Goal: Information Seeking & Learning: Find specific fact

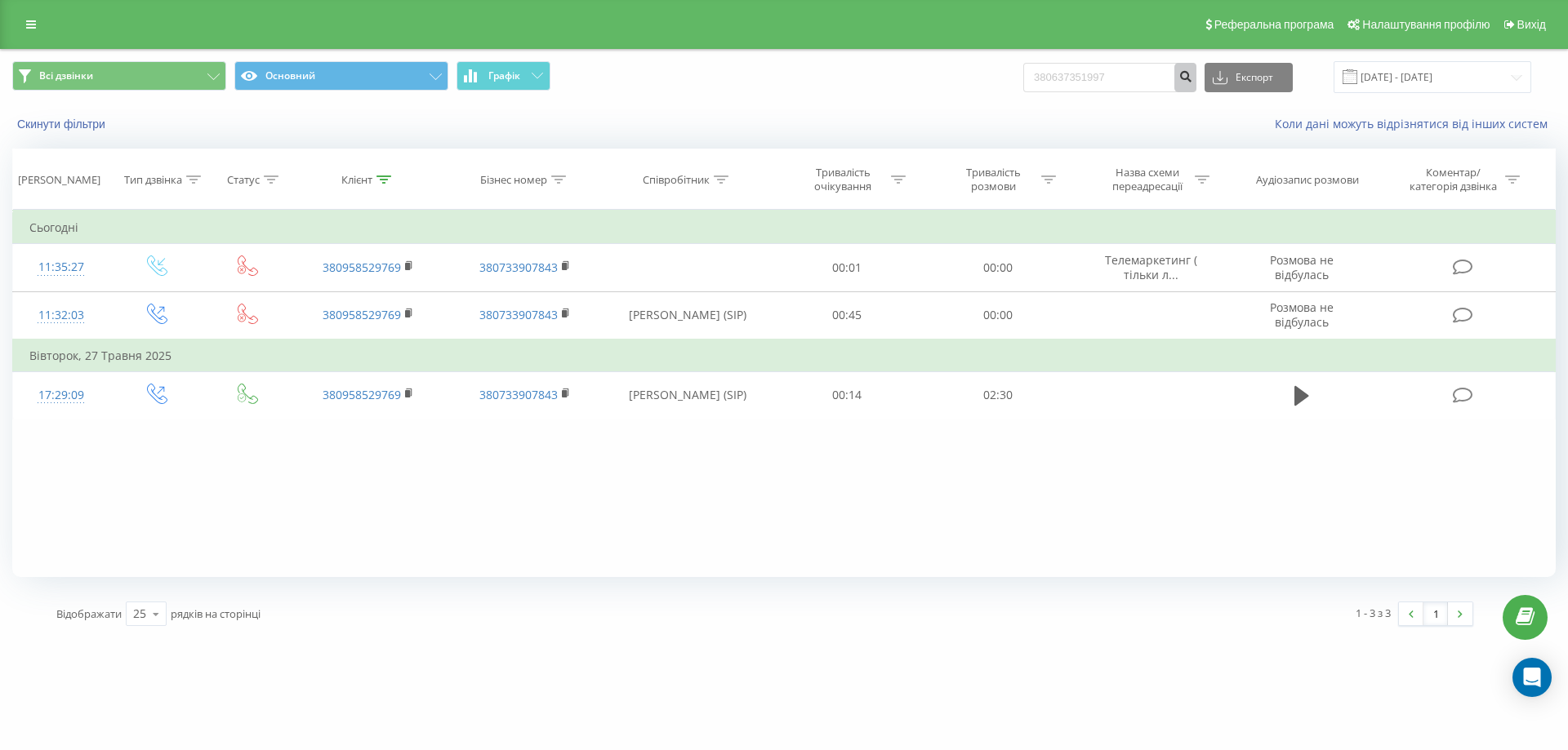
type input "380637351997"
click at [1192, 79] on icon "submit" at bounding box center [1185, 74] width 14 height 10
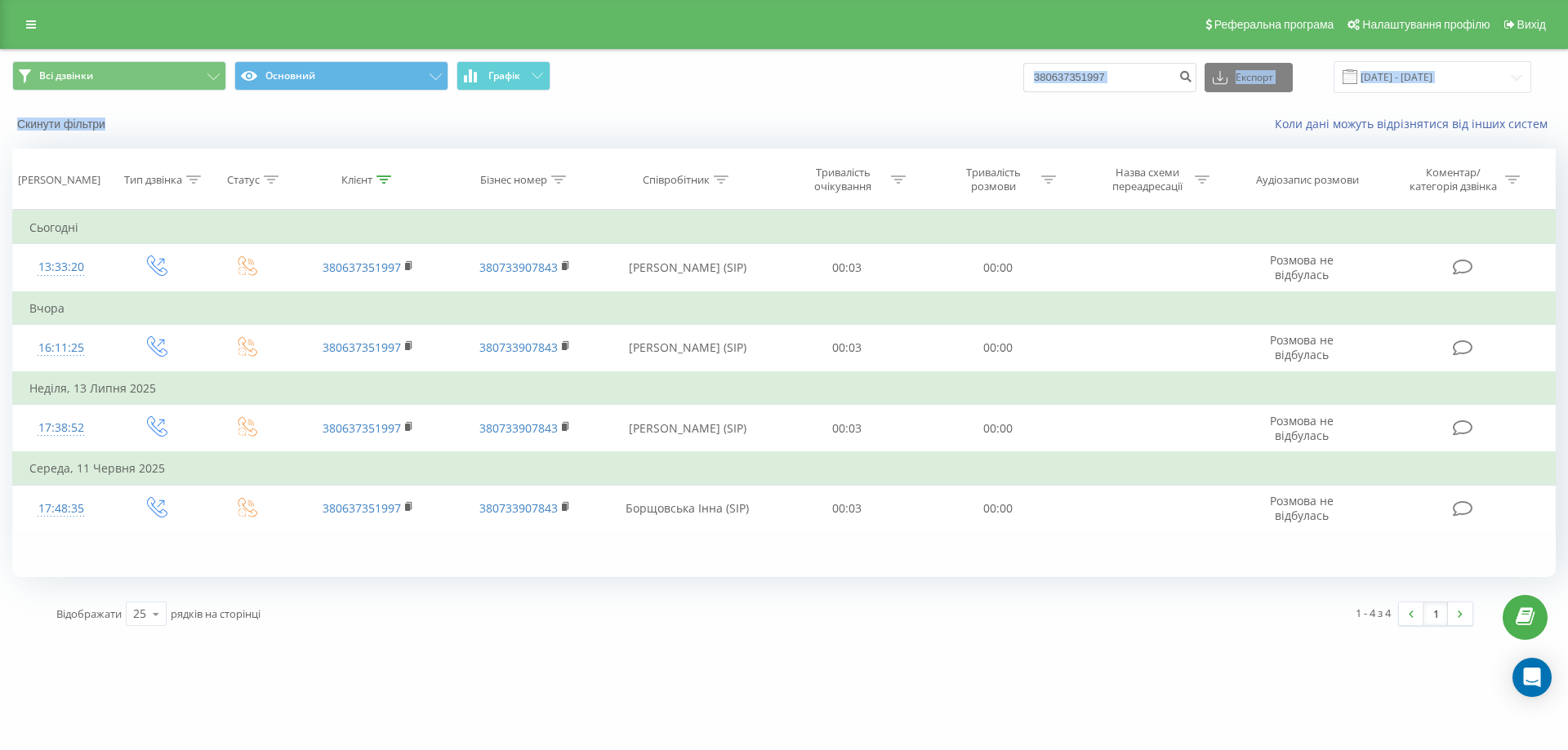
drag, startPoint x: 1164, startPoint y: 55, endPoint x: 977, endPoint y: 118, distance: 197.3
click at [977, 118] on div "Всі дзвінки Основний Графік 380637351997 Експорт .csv .xls .xlsx 20.05.2025 - 2…" at bounding box center [784, 96] width 1566 height 93
click at [1121, 91] on input "380637351997" at bounding box center [1109, 78] width 173 height 30
type input "3"
paste input "0684169601"
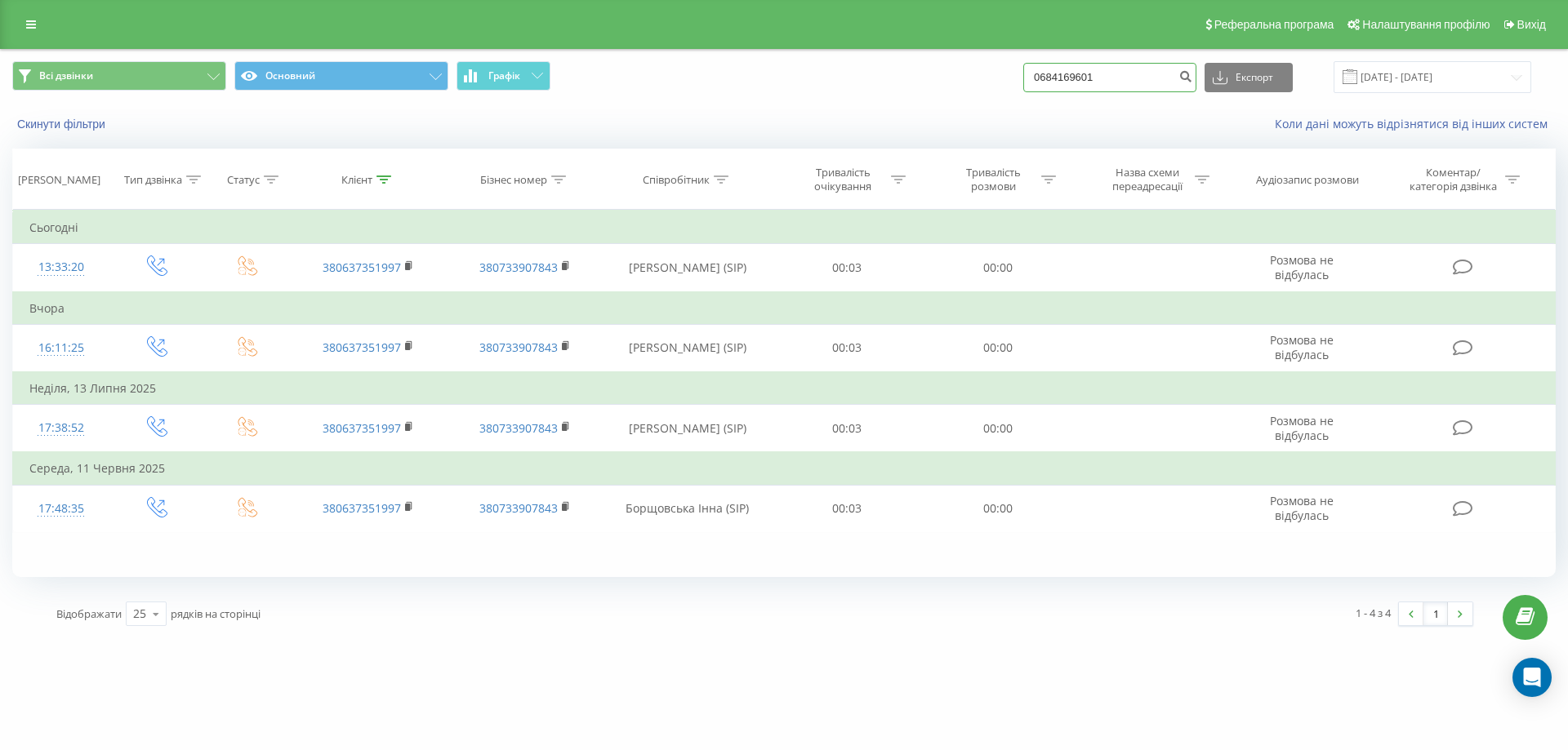
click at [1188, 74] on input "0684169601" at bounding box center [1109, 78] width 173 height 30
type input "0684169601"
click at [1196, 66] on button "submit" at bounding box center [1185, 78] width 22 height 30
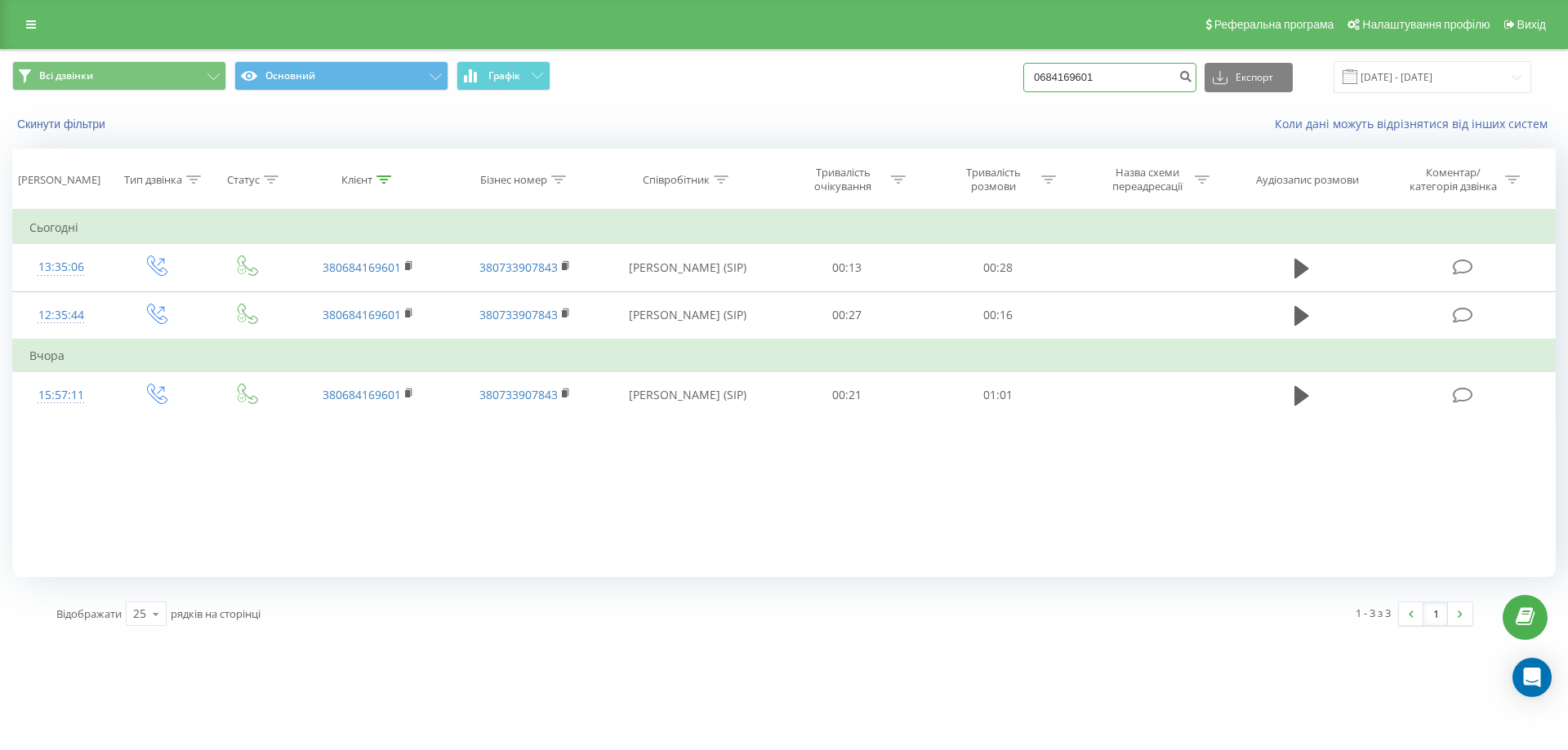
drag, startPoint x: 1145, startPoint y: 84, endPoint x: 957, endPoint y: 90, distance: 188.1
click at [957, 90] on div "Всі дзвінки Основний Графік 0684169601 Експорт .csv .xls .xlsx 20.05.2025 - 20.…" at bounding box center [784, 77] width 1543 height 31
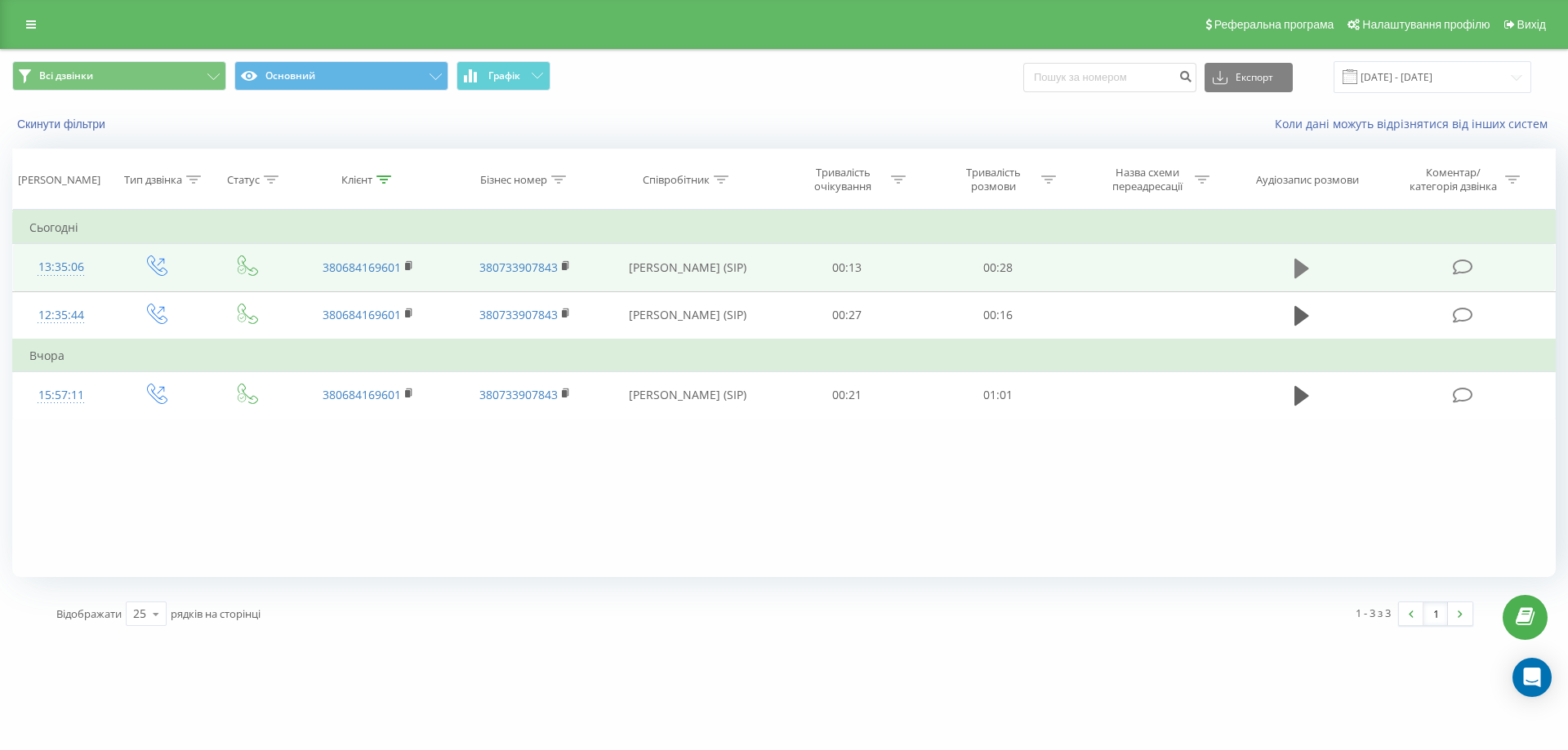
click at [1308, 270] on icon at bounding box center [1302, 269] width 15 height 23
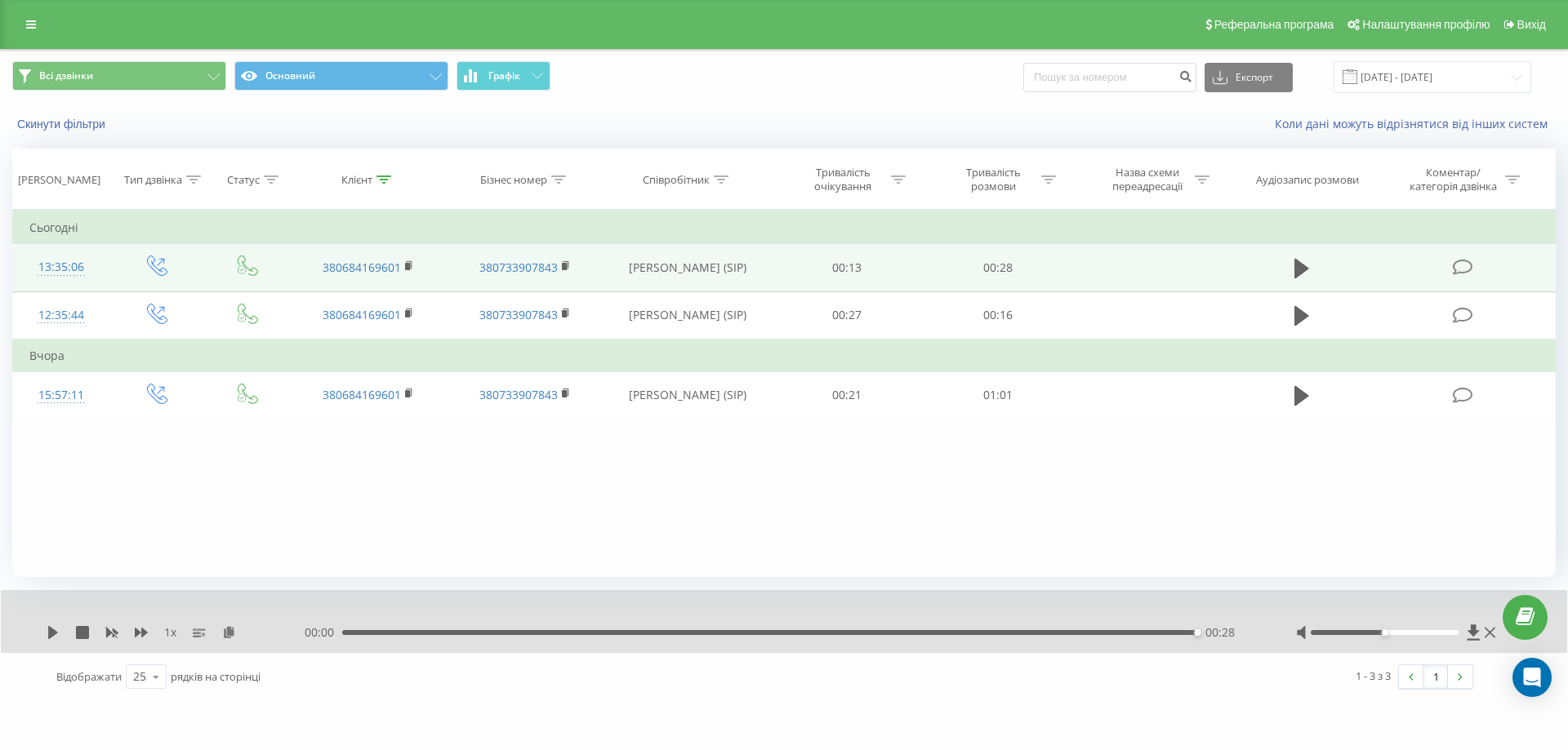
drag, startPoint x: 20, startPoint y: 211, endPoint x: 480, endPoint y: 443, distance: 515.2
click at [480, 443] on div "Фільтрувати за умовою Дорівнює Введіть значення Скасувати OK Фільтрувати за умо…" at bounding box center [784, 394] width 1543 height 367
paste input "380957798997"
type input "380957798997"
click at [1195, 82] on button "submit" at bounding box center [1185, 78] width 22 height 30
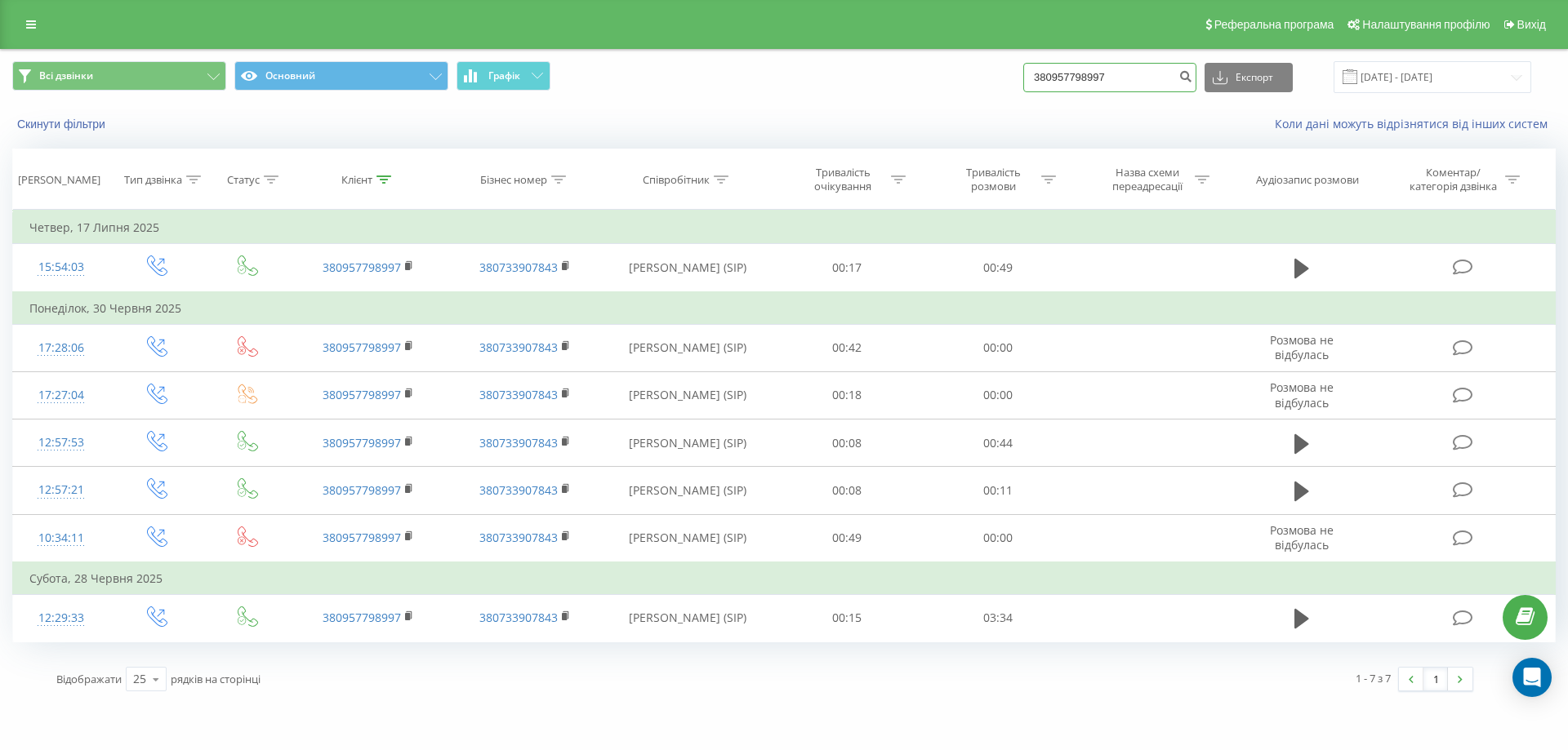
drag, startPoint x: 1137, startPoint y: 78, endPoint x: 1024, endPoint y: 97, distance: 114.6
click at [1024, 97] on div "Всі дзвінки Основний Графік 380957798997 Експорт .csv .xls .xlsx 20.05.2025 - 2…" at bounding box center [784, 77] width 1566 height 55
paste input "0734449690"
type input "0734449690"
click at [1192, 79] on icon "submit" at bounding box center [1185, 74] width 14 height 10
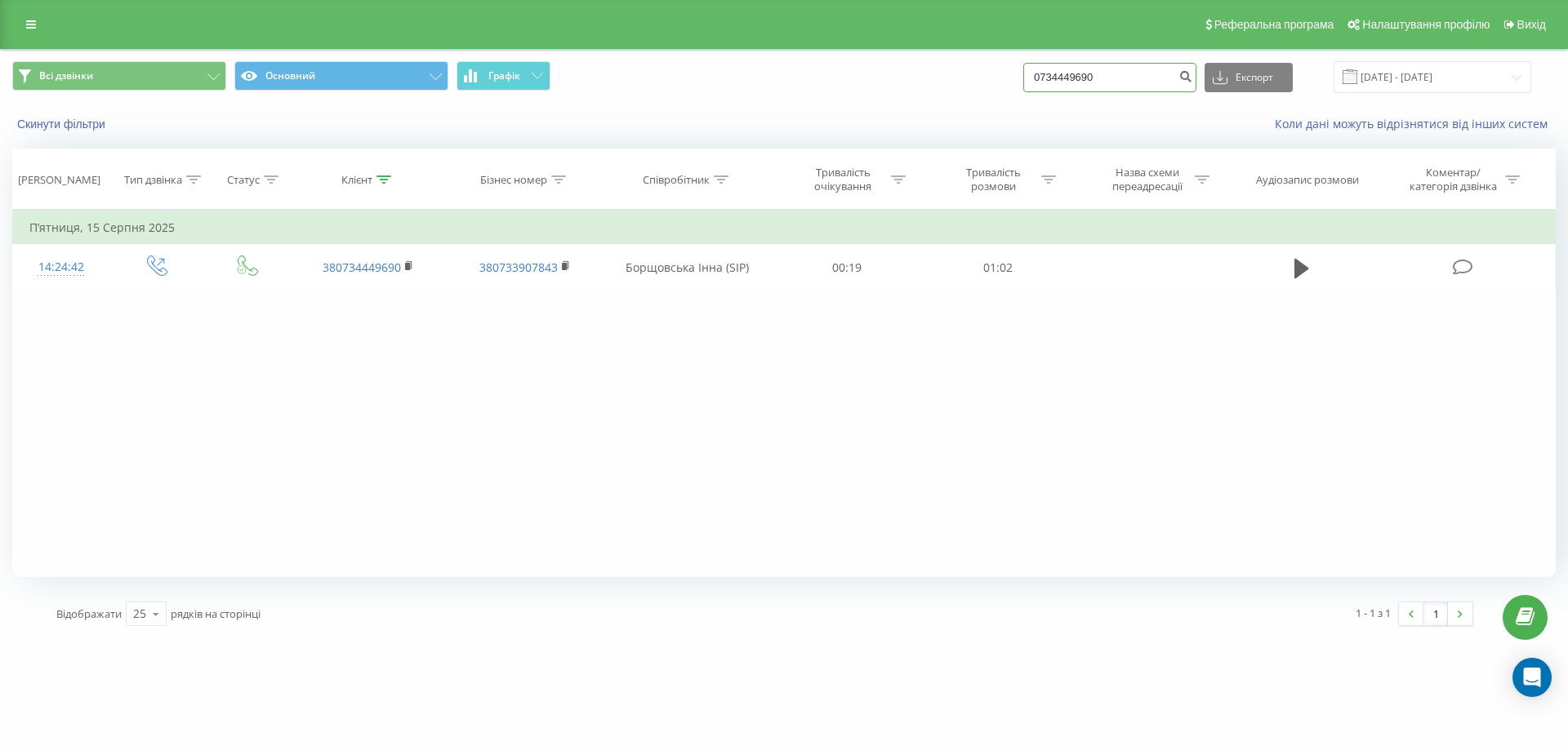
drag, startPoint x: 1126, startPoint y: 78, endPoint x: 915, endPoint y: 113, distance: 213.9
click at [915, 113] on div "Всі дзвінки Основний Графік 0734449690 Експорт .csv .xls .xlsx 20.05.2025 - 20.…" at bounding box center [784, 96] width 1566 height 93
paste input "0661138505"
type input "0661138505"
click at [1192, 77] on icon "submit" at bounding box center [1185, 74] width 14 height 10
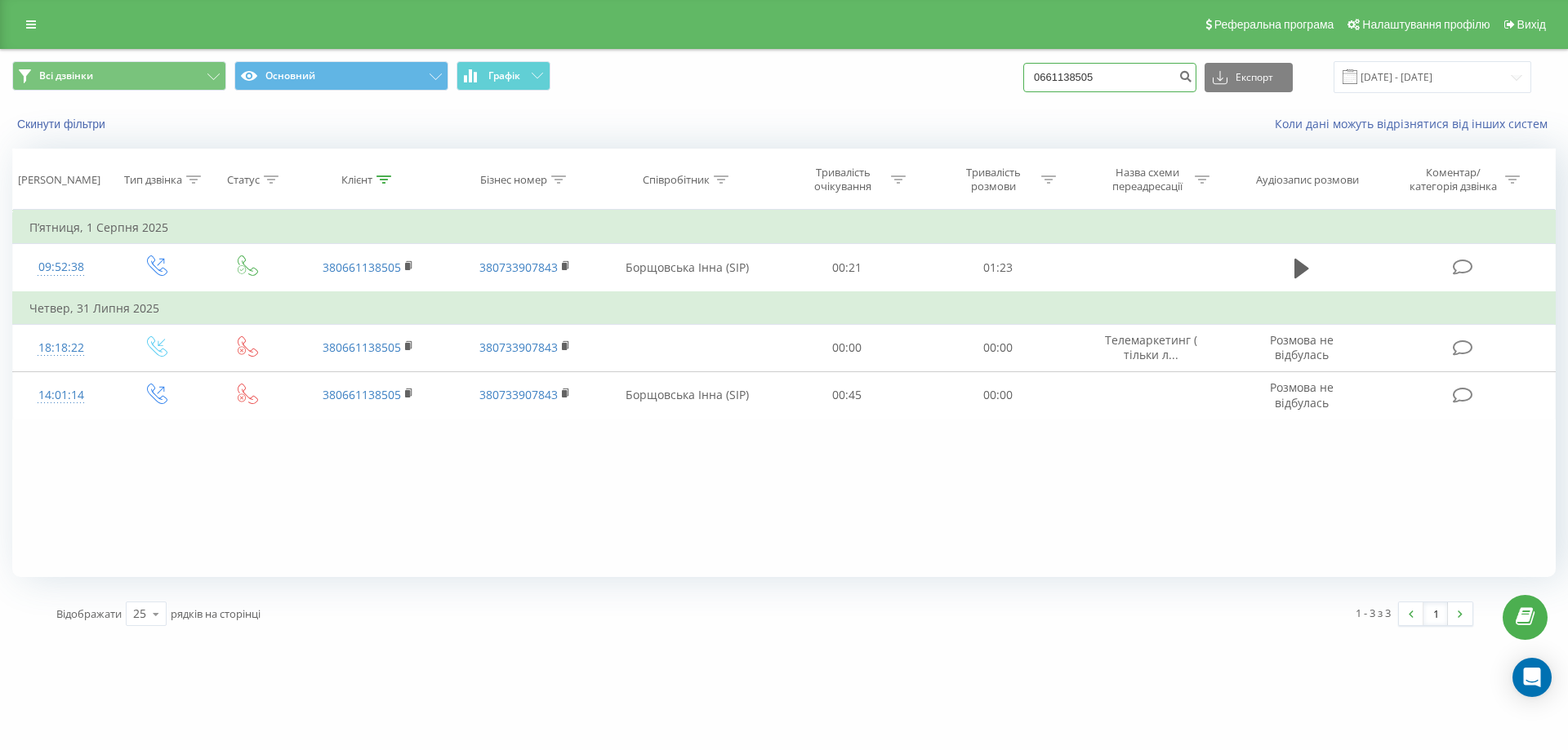
drag, startPoint x: 1170, startPoint y: 71, endPoint x: 964, endPoint y: 93, distance: 207.2
click at [964, 93] on div "Всі дзвінки Основний Графік 0661138505 Експорт .csv .xls .xlsx 20.05.2025 - 20.…" at bounding box center [784, 77] width 1543 height 31
paste input "0974098632"
type input "0974098632"
click at [1192, 71] on icon "submit" at bounding box center [1185, 74] width 14 height 10
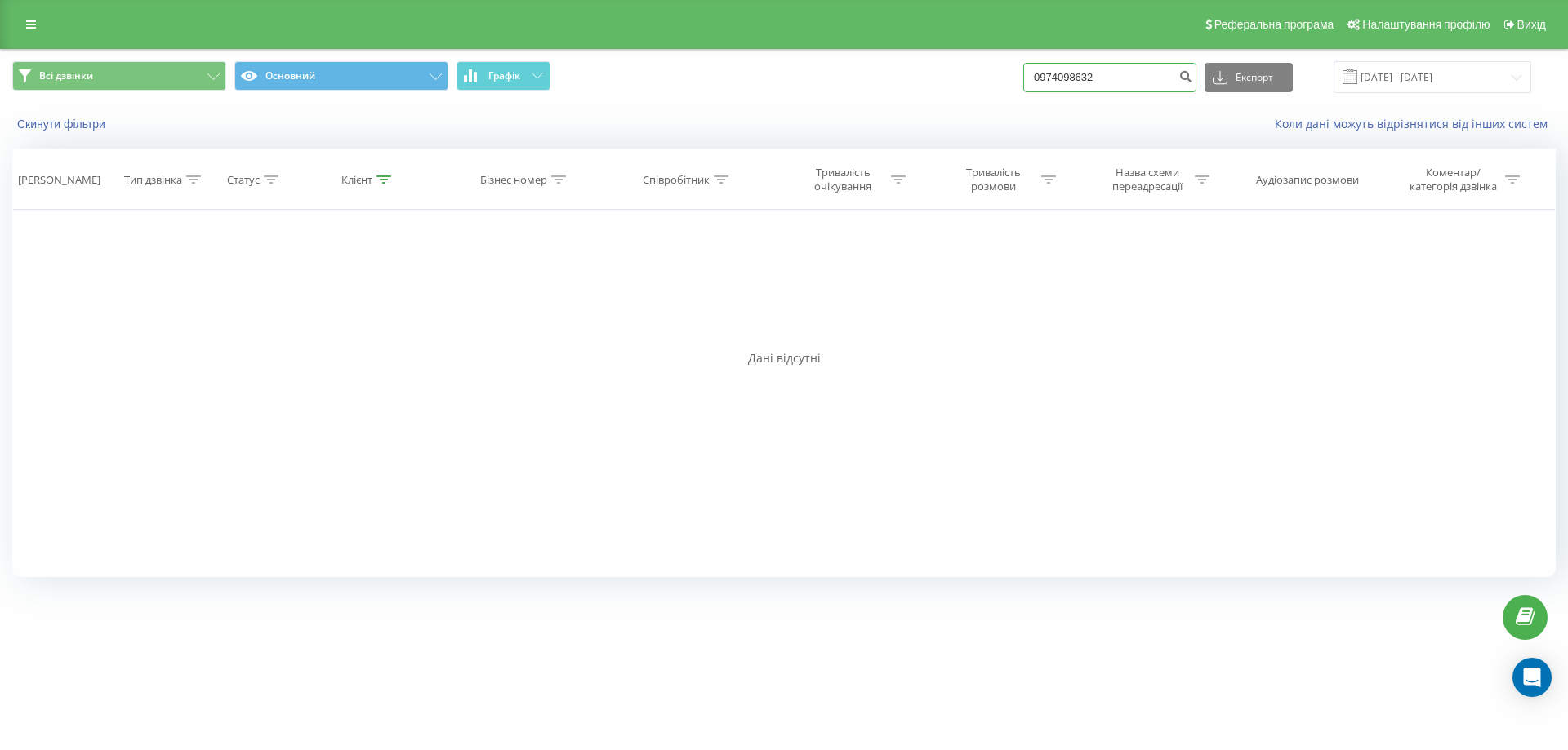
drag, startPoint x: 1139, startPoint y: 80, endPoint x: 944, endPoint y: 104, distance: 196.5
click at [944, 104] on div "Всі дзвінки Основний Графік 0974098632 Експорт .csv .xls .xlsx 20.05.2025 - 20.…" at bounding box center [784, 96] width 1566 height 93
paste input "0989453964"
type input "0989453964"
click at [1196, 84] on button "submit" at bounding box center [1185, 78] width 22 height 30
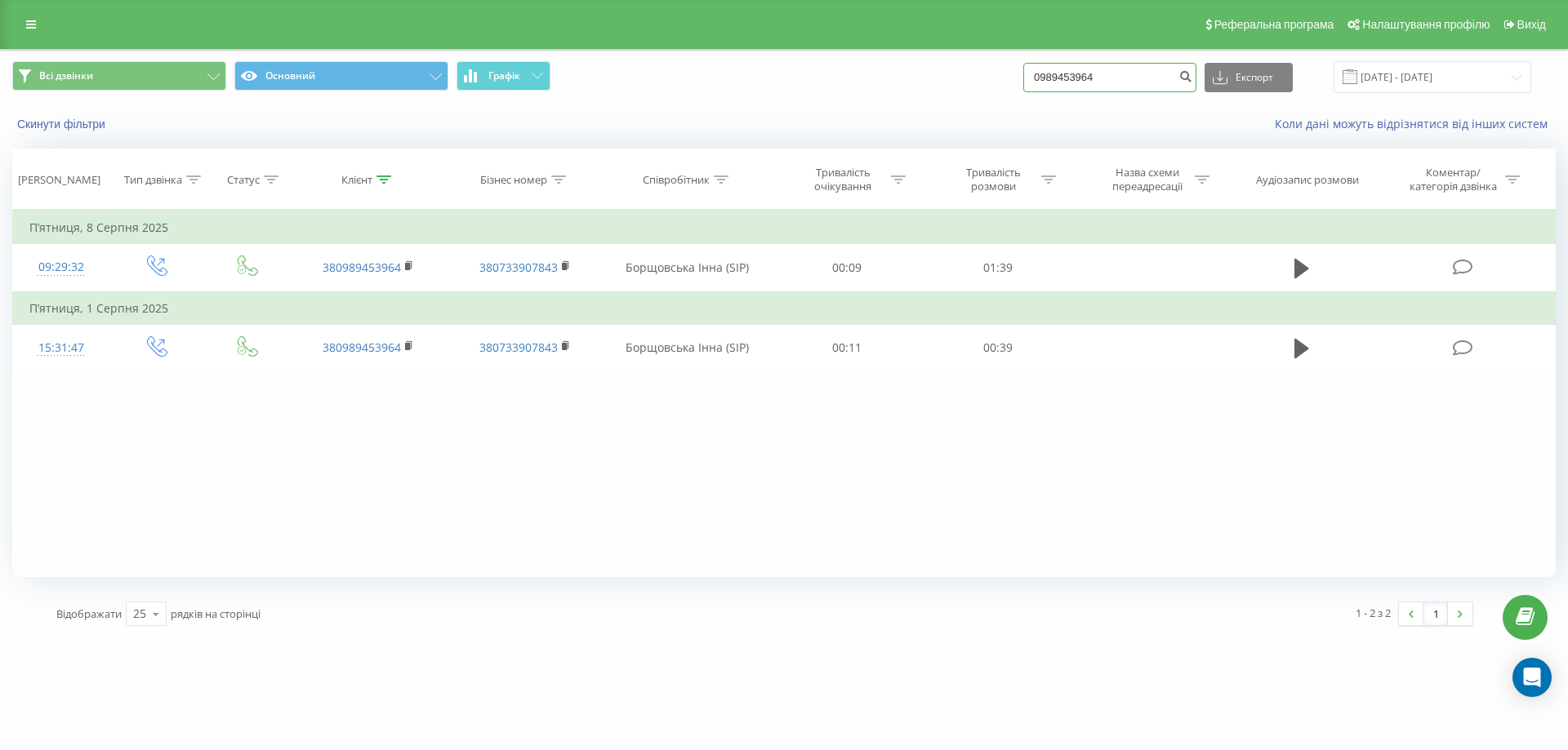
drag, startPoint x: 1151, startPoint y: 83, endPoint x: 923, endPoint y: 107, distance: 229.3
click at [923, 107] on div "Всі дзвінки Основний Графік 0989453964 Експорт .csv .xls .xlsx 20.05.2025 - 20.…" at bounding box center [784, 96] width 1566 height 93
paste input "0676101770"
type input "0676101770"
click at [1192, 74] on icon "submit" at bounding box center [1185, 74] width 14 height 10
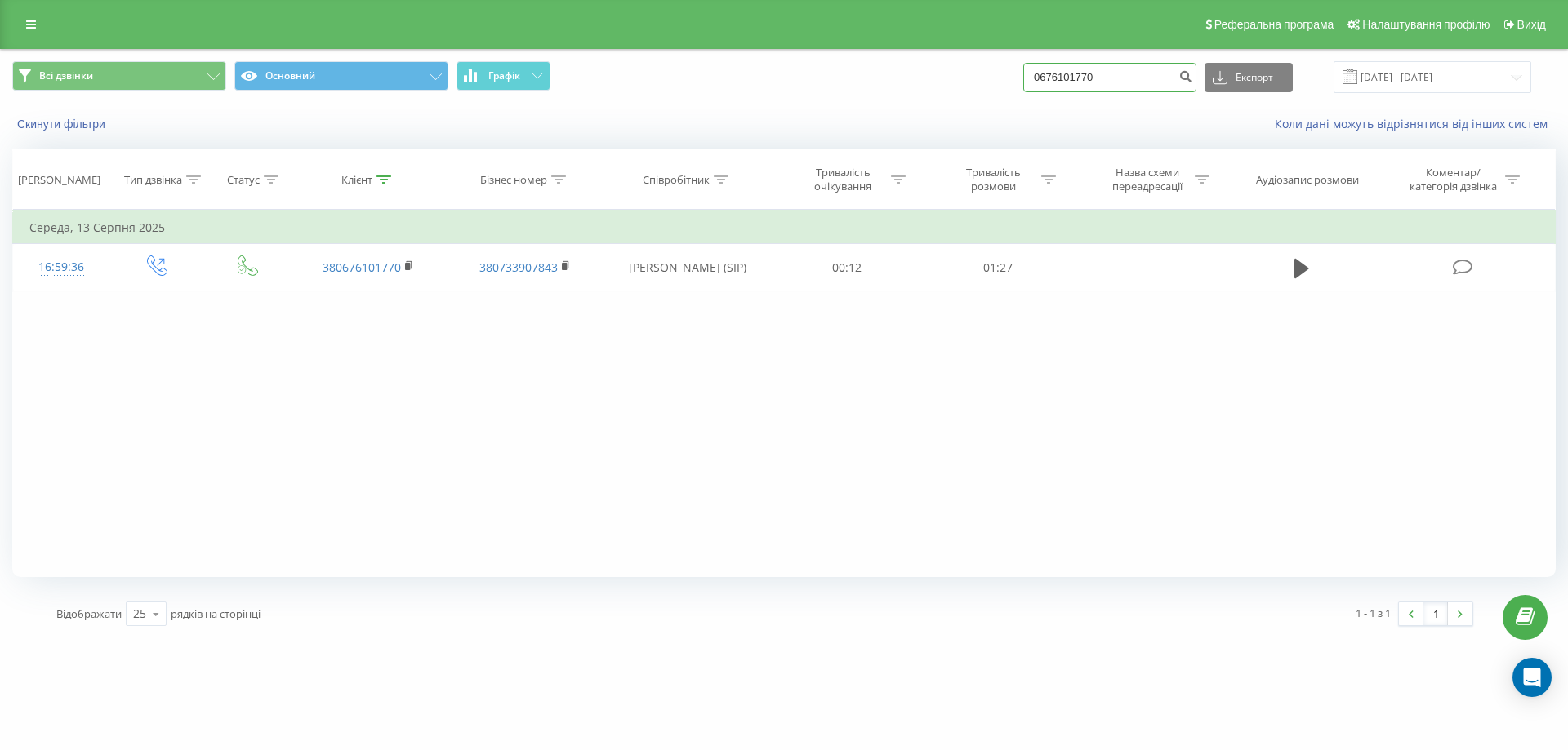
drag, startPoint x: 1128, startPoint y: 79, endPoint x: 949, endPoint y: 98, distance: 180.0
click at [949, 98] on div "Всі дзвінки Основний Графік 0676101770 Експорт .csv .xls .xlsx 20.05.2025 - 20.…" at bounding box center [784, 77] width 1566 height 55
paste input "0637042940"
type input "0637042940"
click at [1196, 69] on button "submit" at bounding box center [1185, 78] width 22 height 30
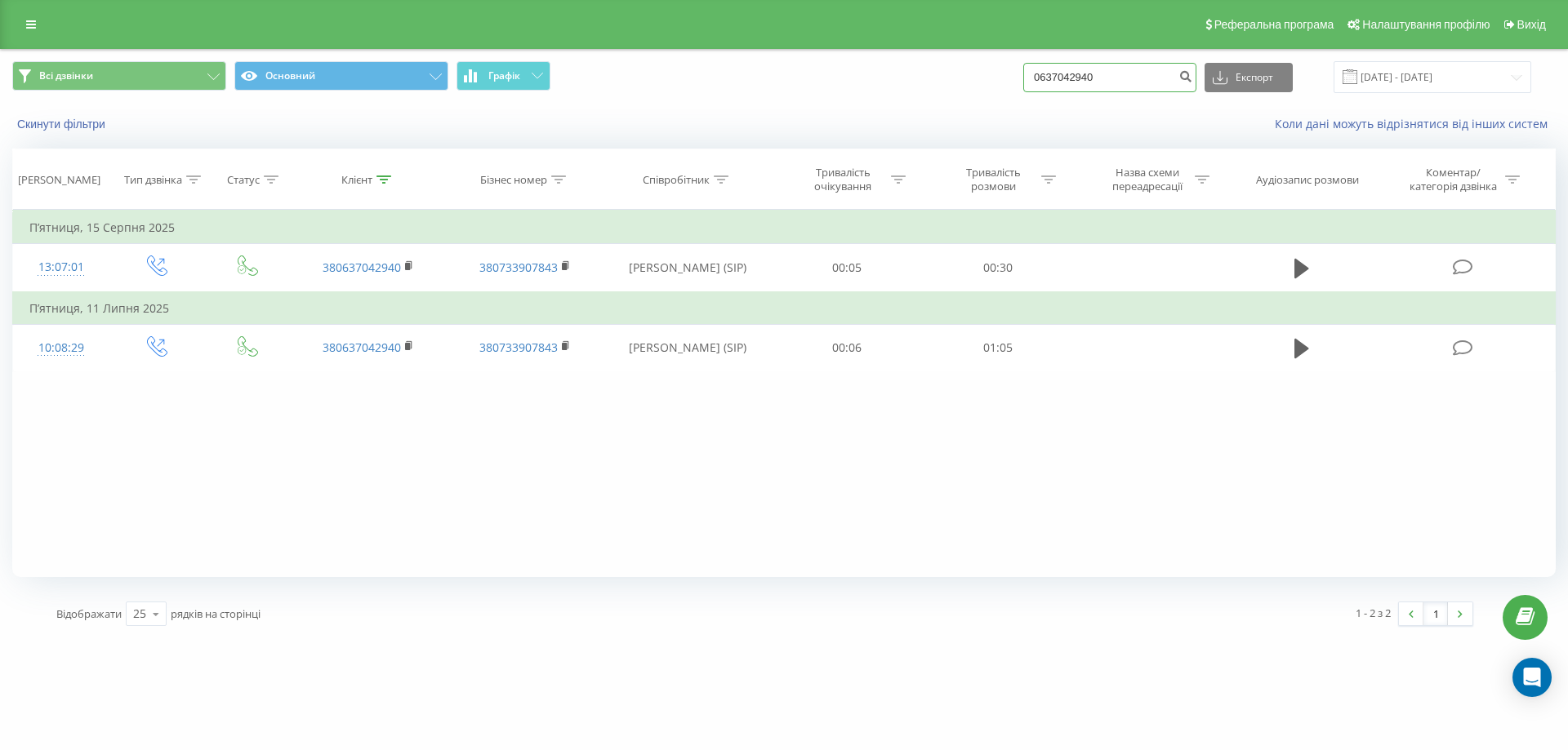
drag, startPoint x: 1123, startPoint y: 78, endPoint x: 935, endPoint y: 90, distance: 188.4
click at [935, 90] on div "Всі дзвінки Основний Графік 0637042940 Експорт .csv .xls .xlsx 20.05.2025 - 20.…" at bounding box center [784, 77] width 1543 height 31
paste input "380957798997"
type input "380957798997"
click at [1192, 75] on icon "submit" at bounding box center [1185, 74] width 14 height 10
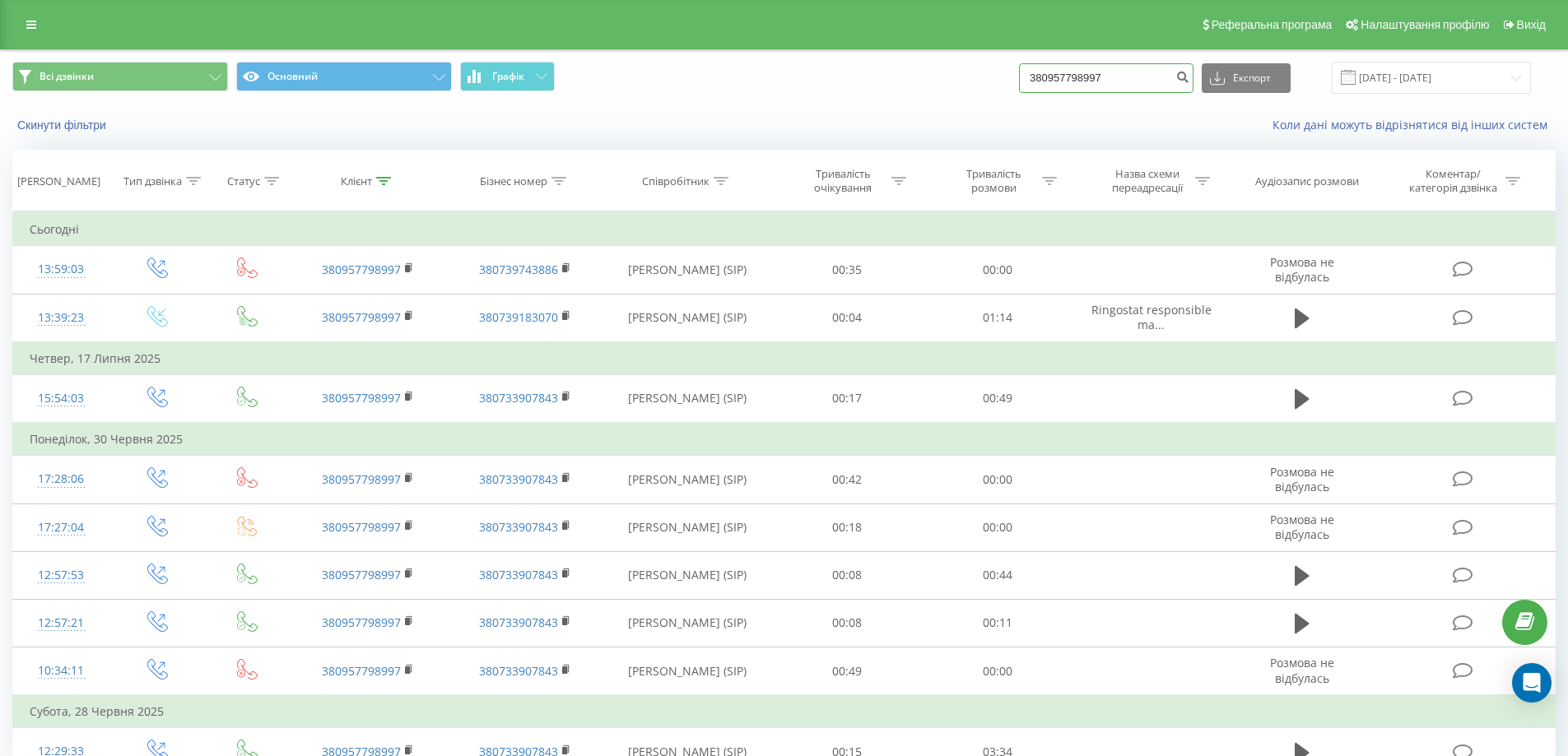
drag, startPoint x: 1164, startPoint y: 78, endPoint x: 963, endPoint y: 108, distance: 203.2
click at [963, 108] on div "Всі дзвінки Основний Графік 380957798997 Експорт .csv .xls .xlsx 20.05.2025 - 2…" at bounding box center [784, 97] width 1566 height 94
paste input "0733201212"
type input "0733201212"
click at [1189, 80] on icon "submit" at bounding box center [1182, 75] width 14 height 10
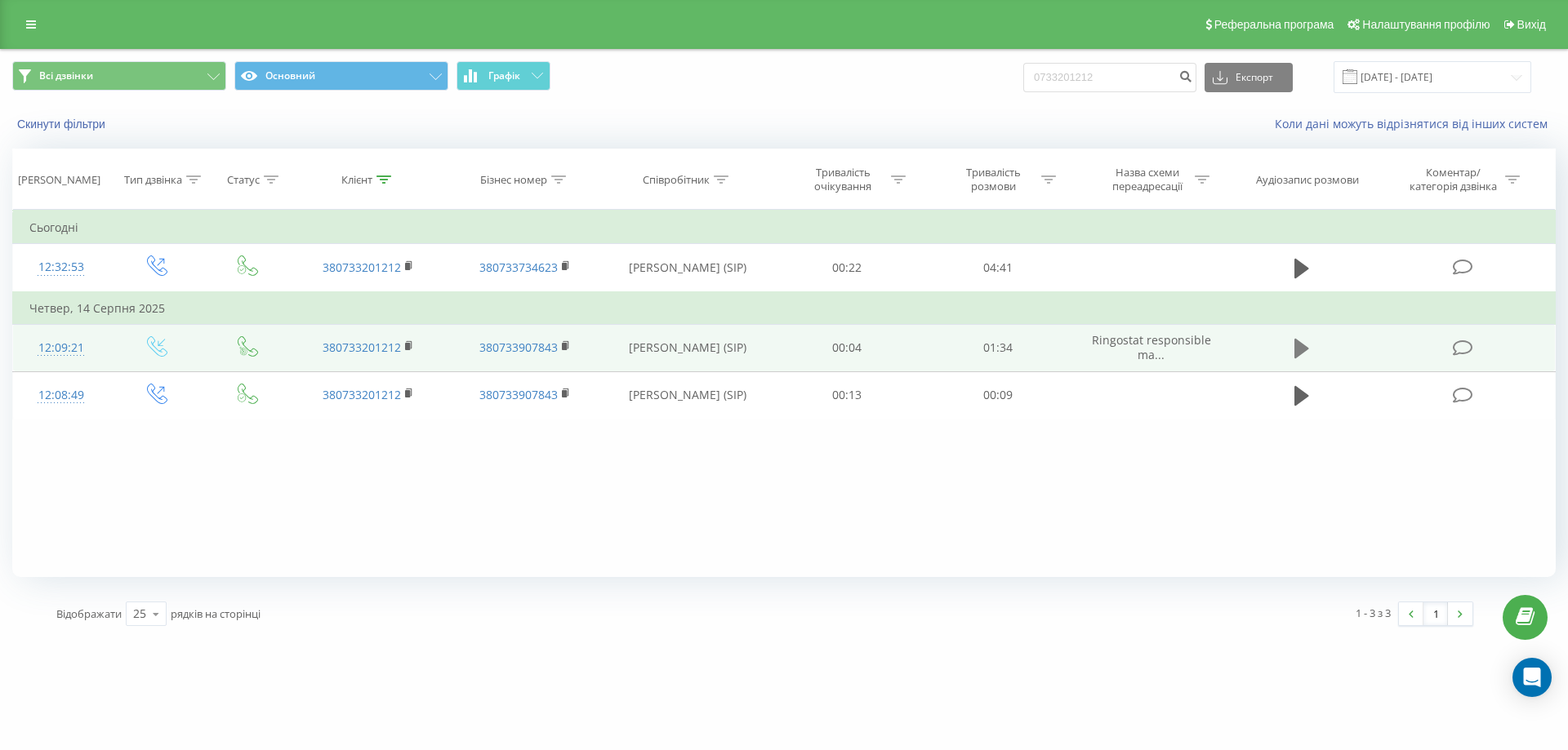
click at [1299, 343] on icon at bounding box center [1302, 349] width 15 height 20
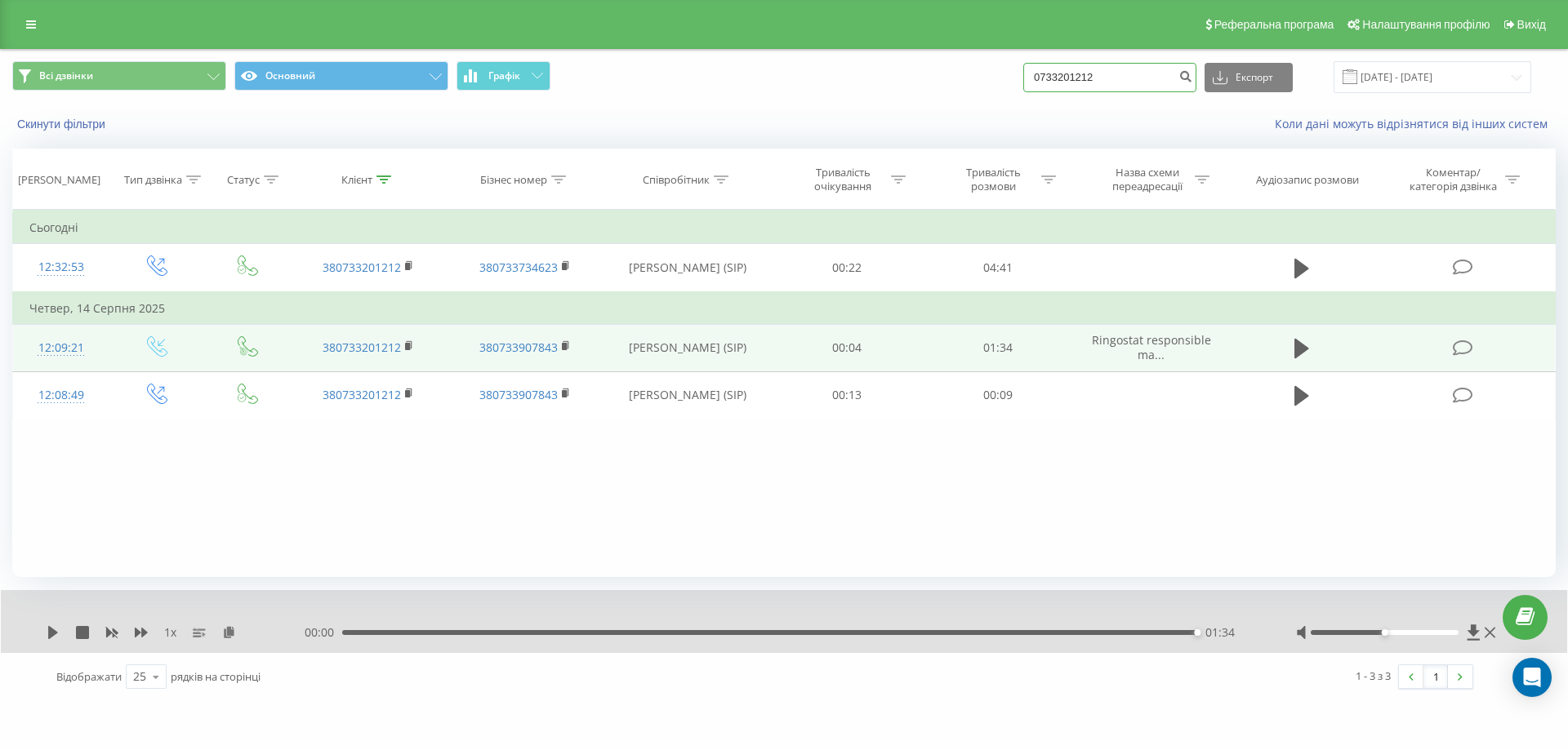
drag, startPoint x: 1158, startPoint y: 65, endPoint x: 934, endPoint y: 93, distance: 225.7
click at [934, 93] on div "Всі дзвінки Основний Графік 0733201212 Експорт .csv .xls .xlsx 20.05.2025 - 20.…" at bounding box center [784, 77] width 1543 height 31
paste input "0931011103"
type input "0931011103"
click at [1192, 76] on icon "submit" at bounding box center [1185, 74] width 14 height 10
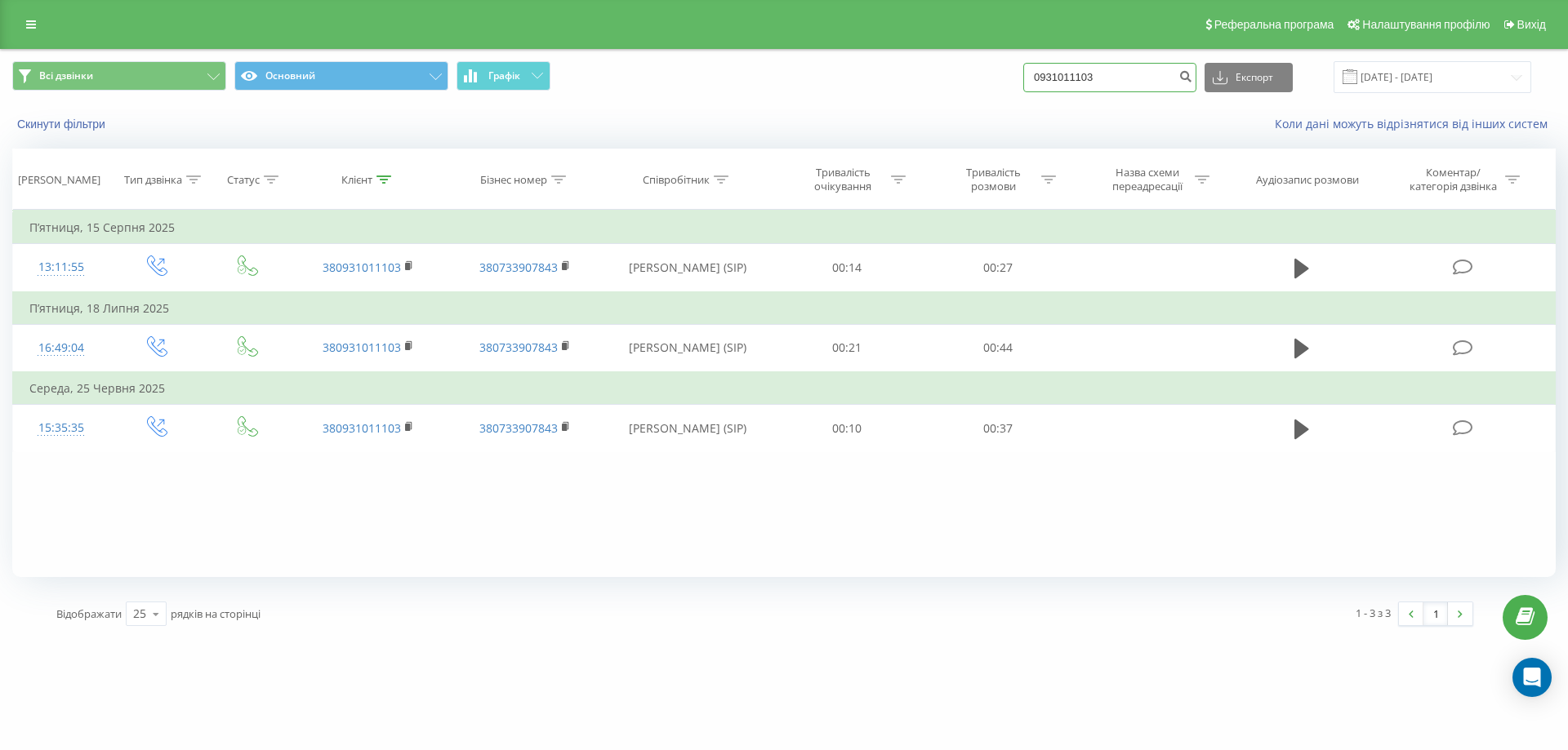
drag, startPoint x: 951, startPoint y: 107, endPoint x: 779, endPoint y: 131, distance: 173.7
click at [778, 131] on div "Всі дзвінки Основний Графік 0931011103 Експорт .csv .xls .xlsx [DATE] - [DATE] …" at bounding box center [784, 96] width 1566 height 93
paste input "0961649484"
type input "0961649484"
click at [1196, 68] on button "submit" at bounding box center [1185, 78] width 22 height 30
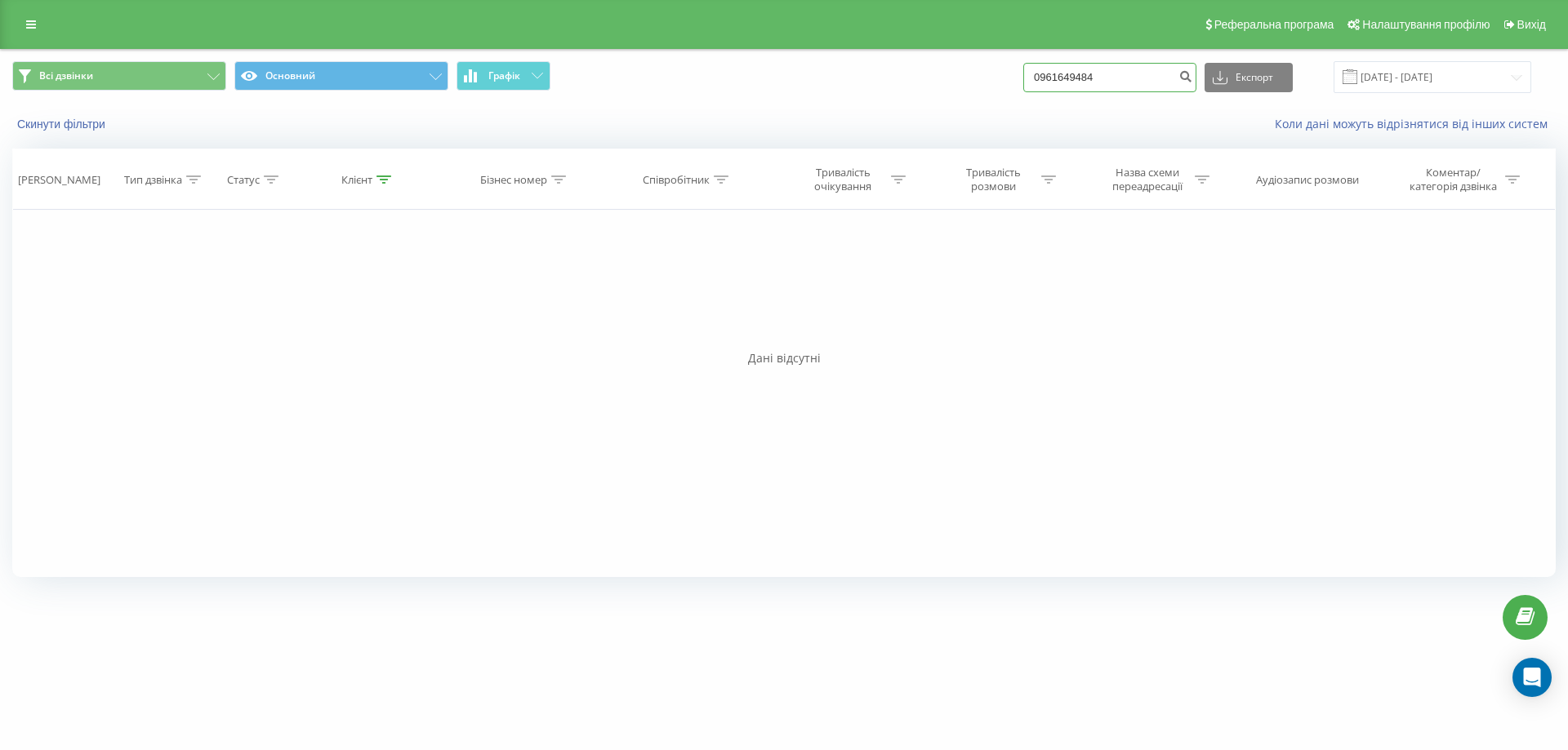
drag, startPoint x: 1140, startPoint y: 84, endPoint x: 864, endPoint y: 98, distance: 276.4
click at [864, 98] on div "Всі дзвінки Основний Графік 0961649484 Експорт .csv .xls .xlsx 20.05.2025 - 20.…" at bounding box center [784, 77] width 1566 height 55
paste input "0664465099"
type input "0664465099"
click at [1194, 81] on button "submit" at bounding box center [1185, 78] width 22 height 30
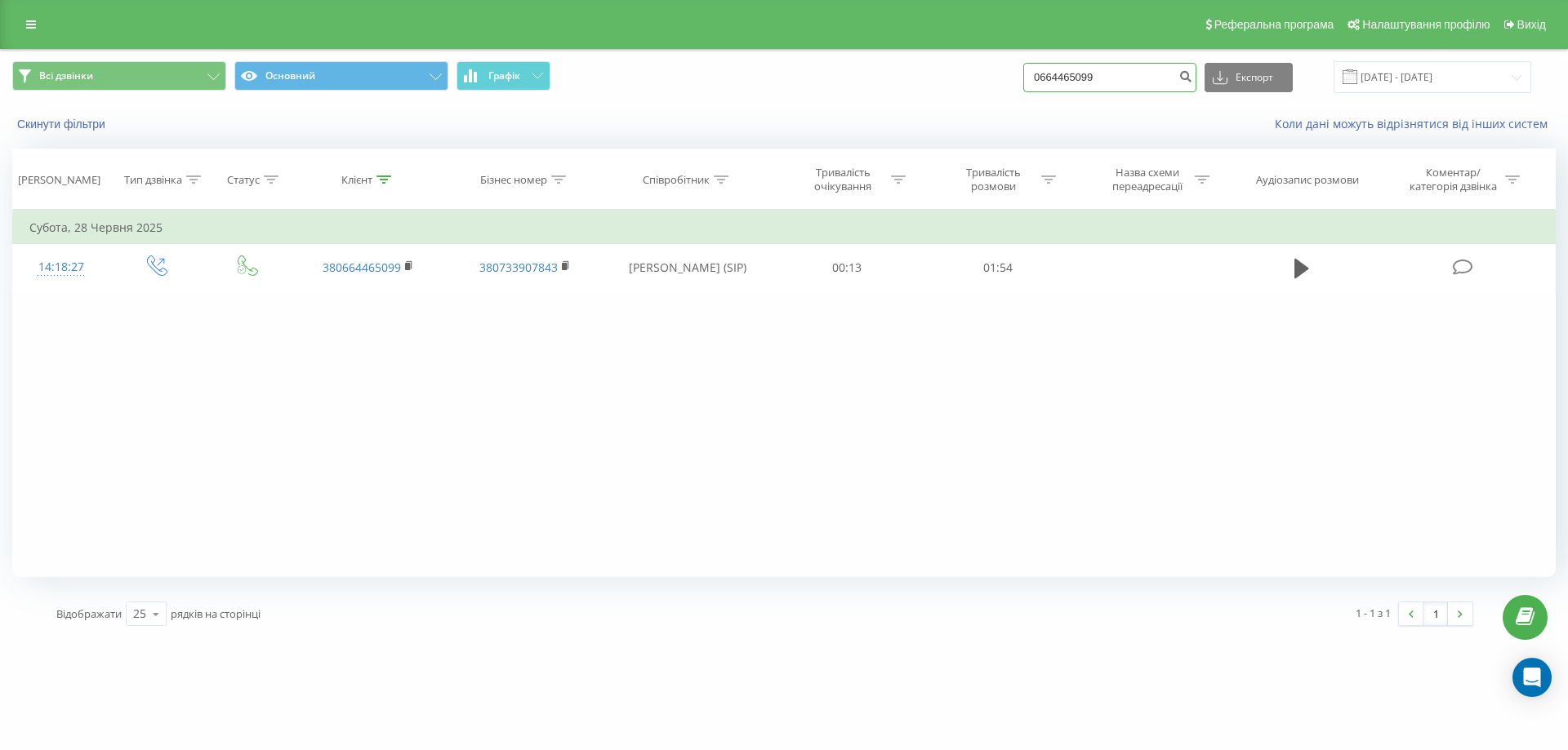
drag, startPoint x: 871, startPoint y: 125, endPoint x: 770, endPoint y: 128, distance: 101.0
click at [770, 128] on div "Всі дзвінки Основний Графік 0664465099 Експорт .csv .xls .xlsx [DATE] - [DATE] …" at bounding box center [784, 96] width 1566 height 93
paste input "0976507775"
type input "0976507775"
click at [1196, 86] on button "submit" at bounding box center [1185, 78] width 22 height 30
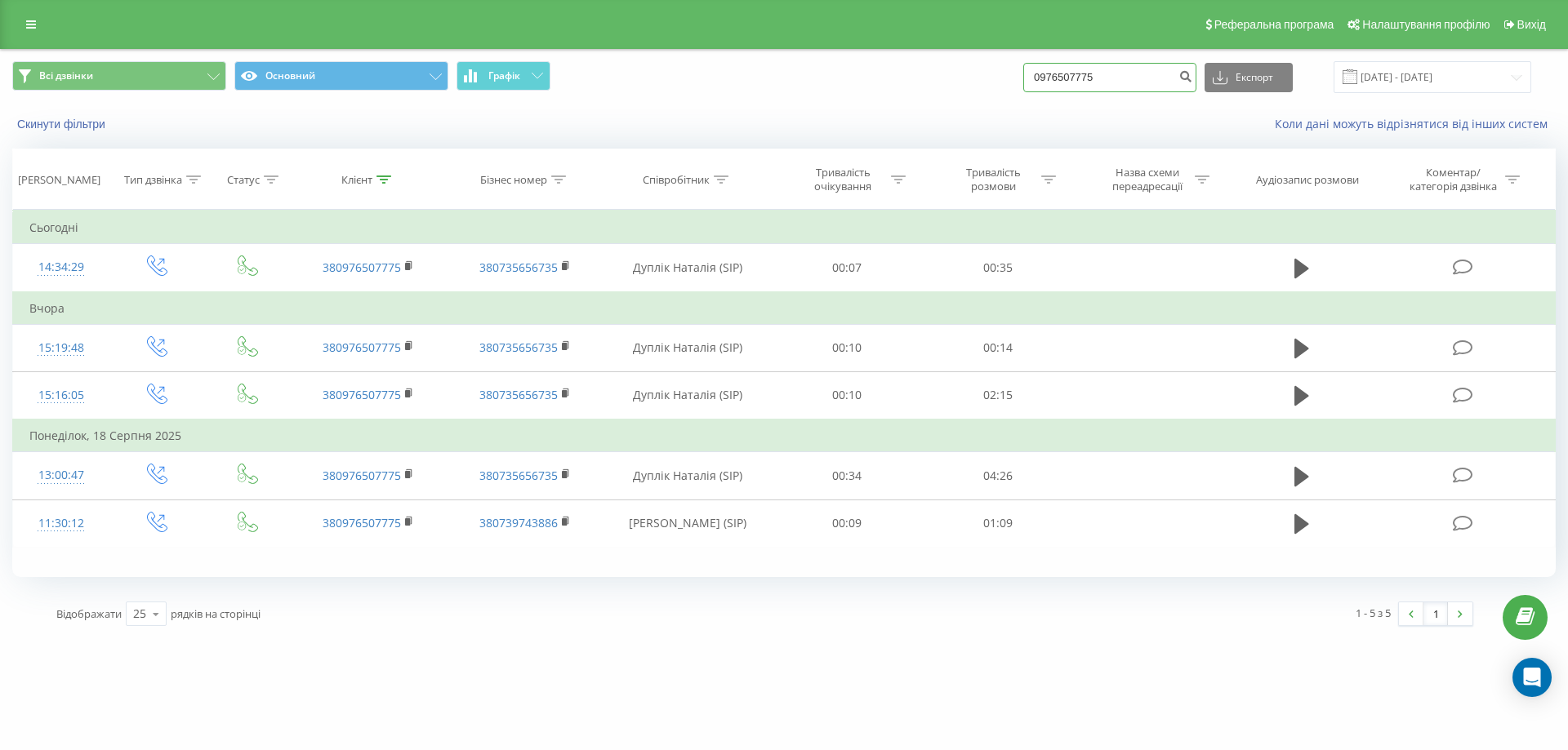
drag, startPoint x: 1160, startPoint y: 86, endPoint x: 988, endPoint y: 106, distance: 173.2
click at [988, 106] on div "Всі дзвінки Основний Графік 0976507775 Експорт .csv .xls .xlsx 20.05.2025 - 20.…" at bounding box center [784, 96] width 1566 height 93
paste input "380684169601"
type input "380684169601"
click at [1192, 79] on icon "submit" at bounding box center [1185, 74] width 14 height 10
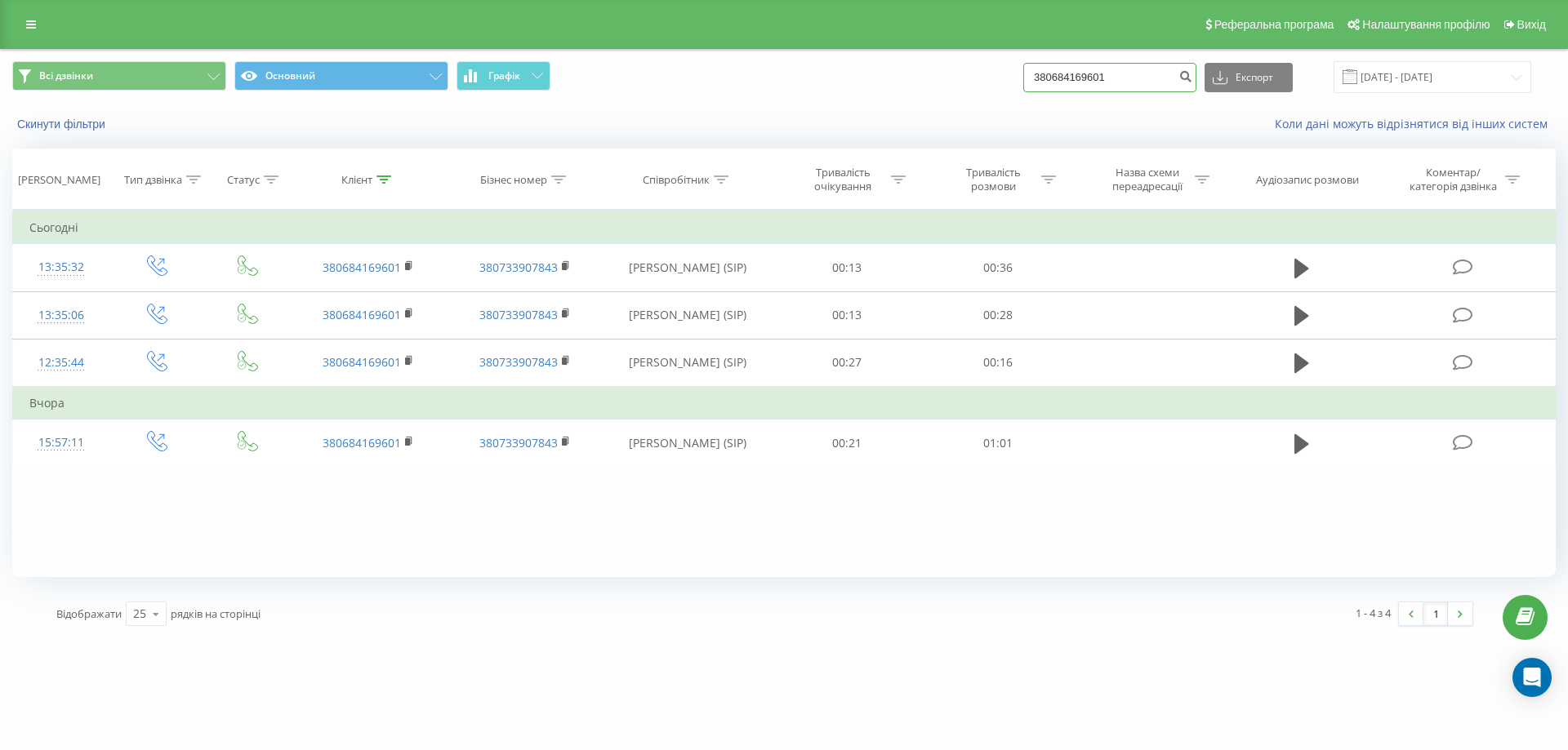
drag, startPoint x: 1134, startPoint y: 73, endPoint x: 859, endPoint y: 94, distance: 275.8
click at [859, 94] on div "Всі дзвінки Основний Графік 380684169601 Експорт .csv .xls .xlsx [DATE] - [DATE]" at bounding box center [784, 77] width 1566 height 55
paste input "0661807333"
type input "0661807333"
click at [1192, 77] on icon "submit" at bounding box center [1185, 74] width 14 height 10
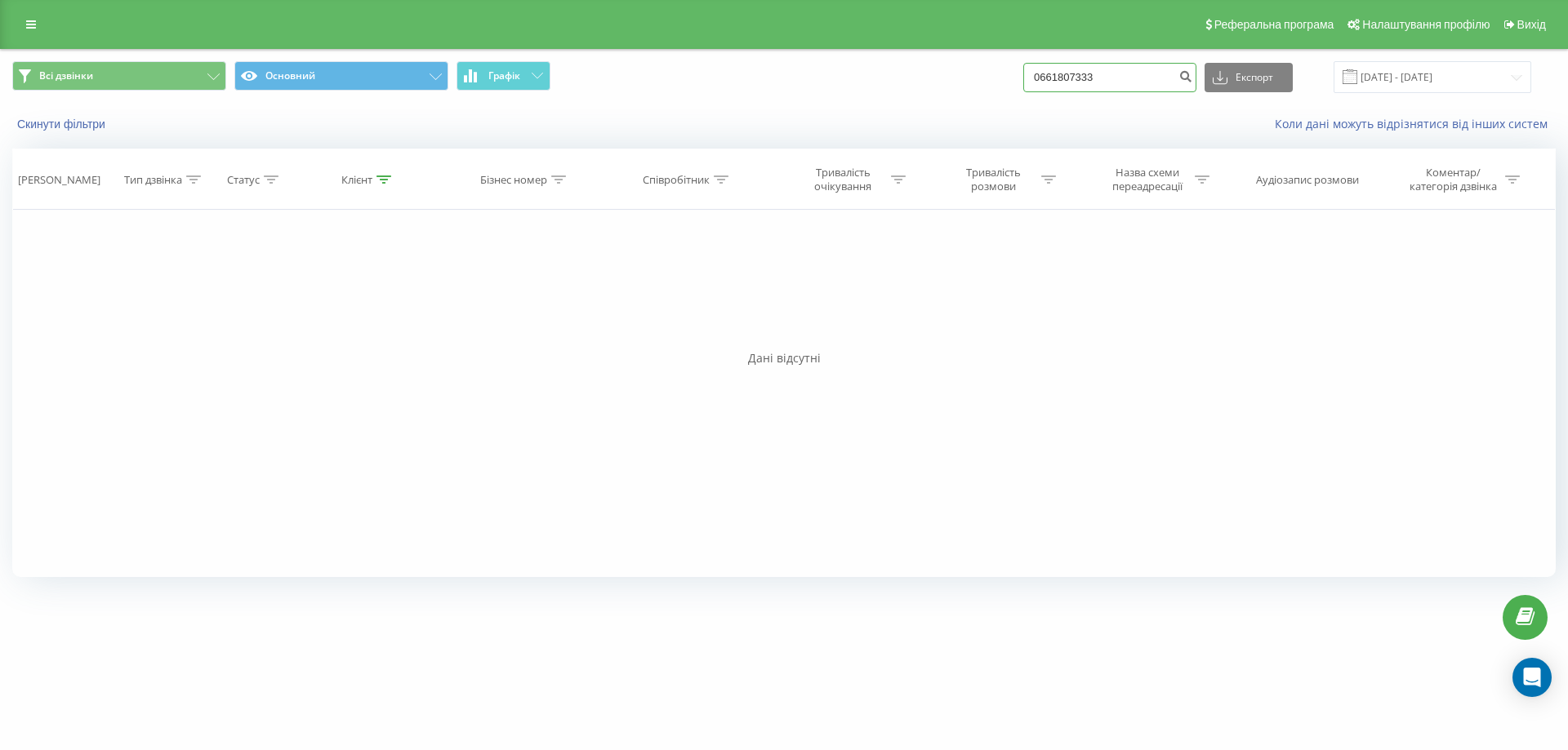
click at [1007, 76] on div "Всі дзвінки Основний Графік 0661807333 Експорт .csv .xls .xlsx 20.05.2025 - 20.…" at bounding box center [784, 77] width 1543 height 31
